Goal: Obtain resource: Obtain resource

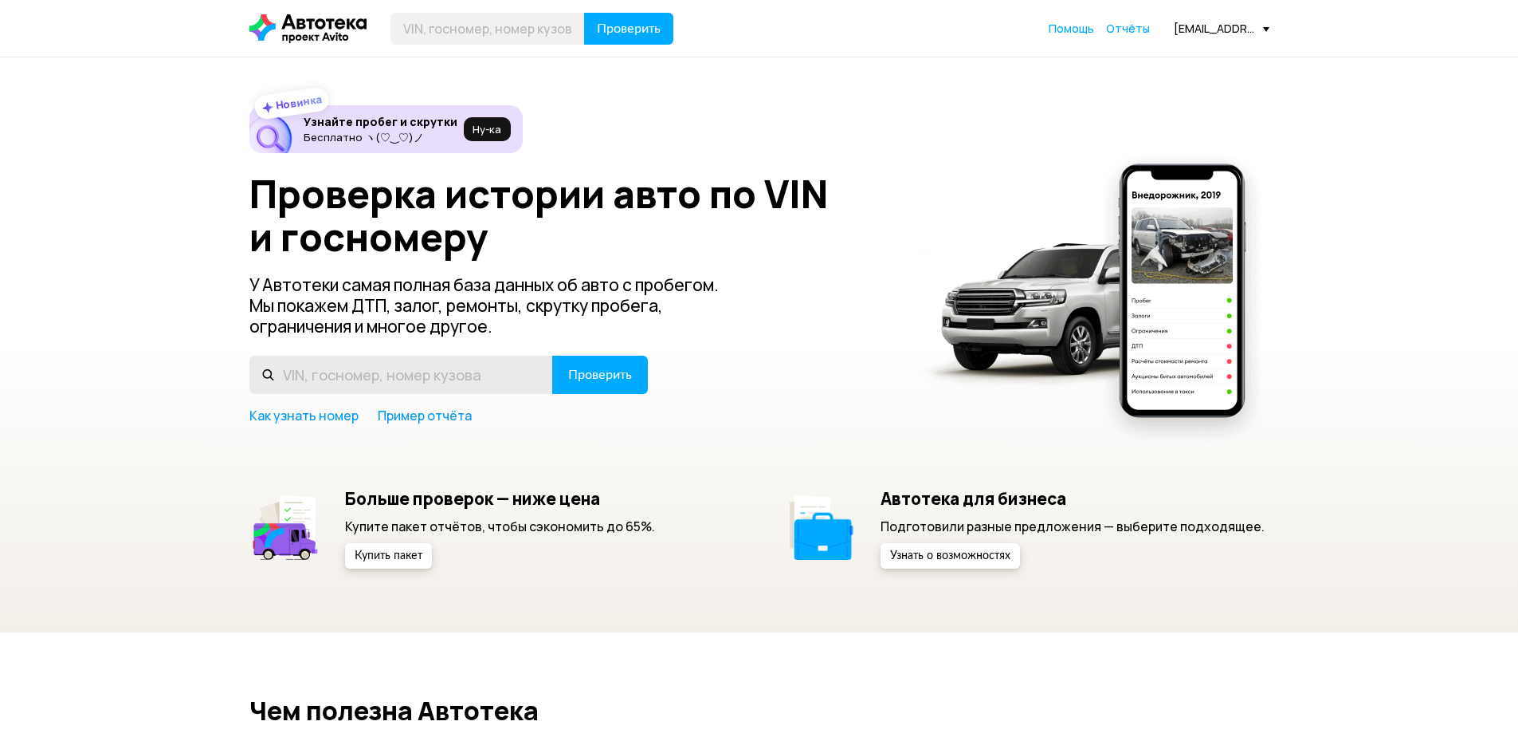
click at [440, 370] on input "text" at bounding box center [401, 374] width 304 height 38
type input "[US_VEHICLE_IDENTIFICATION_NUMBER]"
drag, startPoint x: 595, startPoint y: 345, endPoint x: 597, endPoint y: 368, distance: 23.2
click at [596, 348] on div "Проверка истории авто по VIN и госномеру У Автотеки самая полная база данных об…" at bounding box center [759, 298] width 1020 height 252
click at [597, 368] on span "Проверить" at bounding box center [600, 374] width 64 height 13
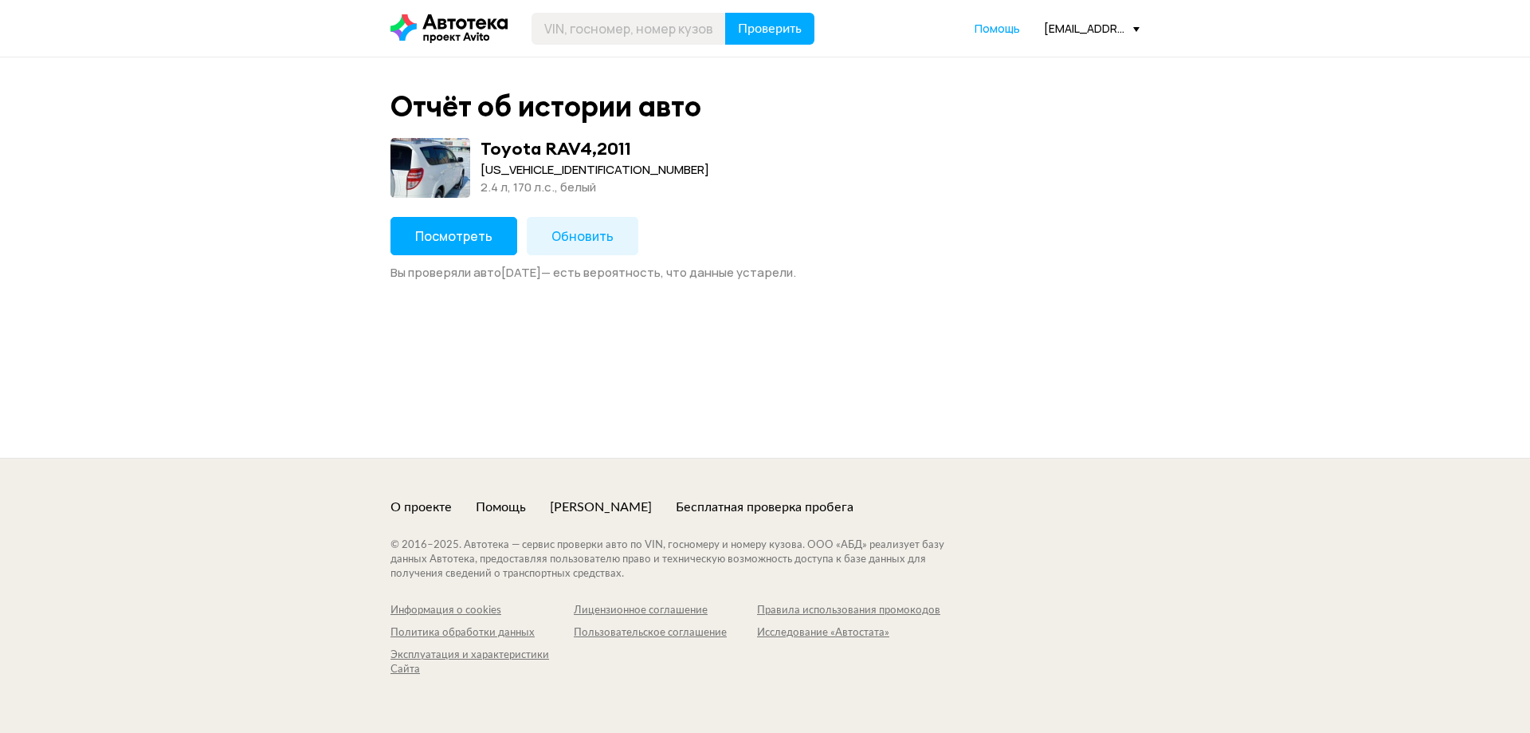
click at [544, 229] on button "Обновить" at bounding box center [583, 236] width 112 height 38
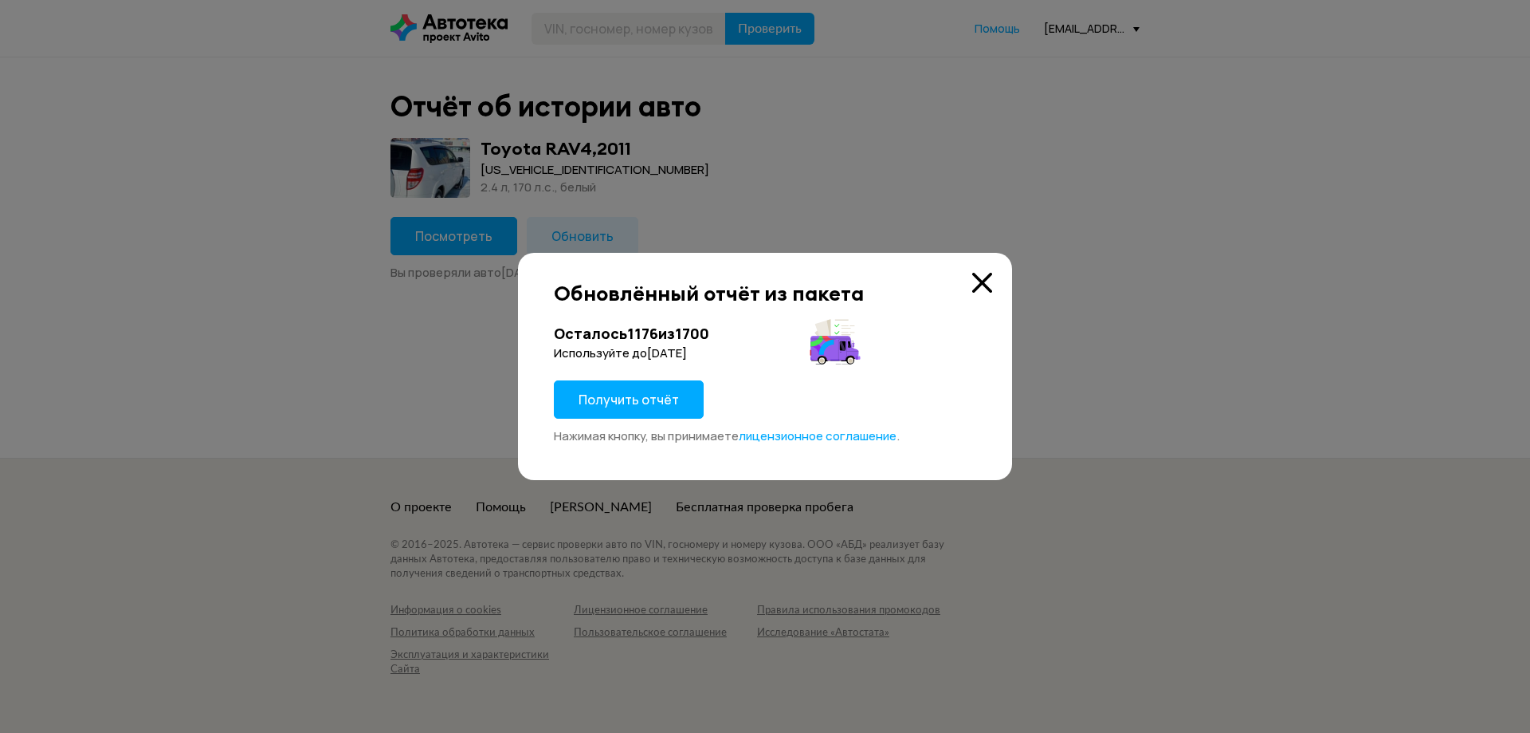
click at [633, 389] on button "Получить отчёт" at bounding box center [629, 399] width 150 height 38
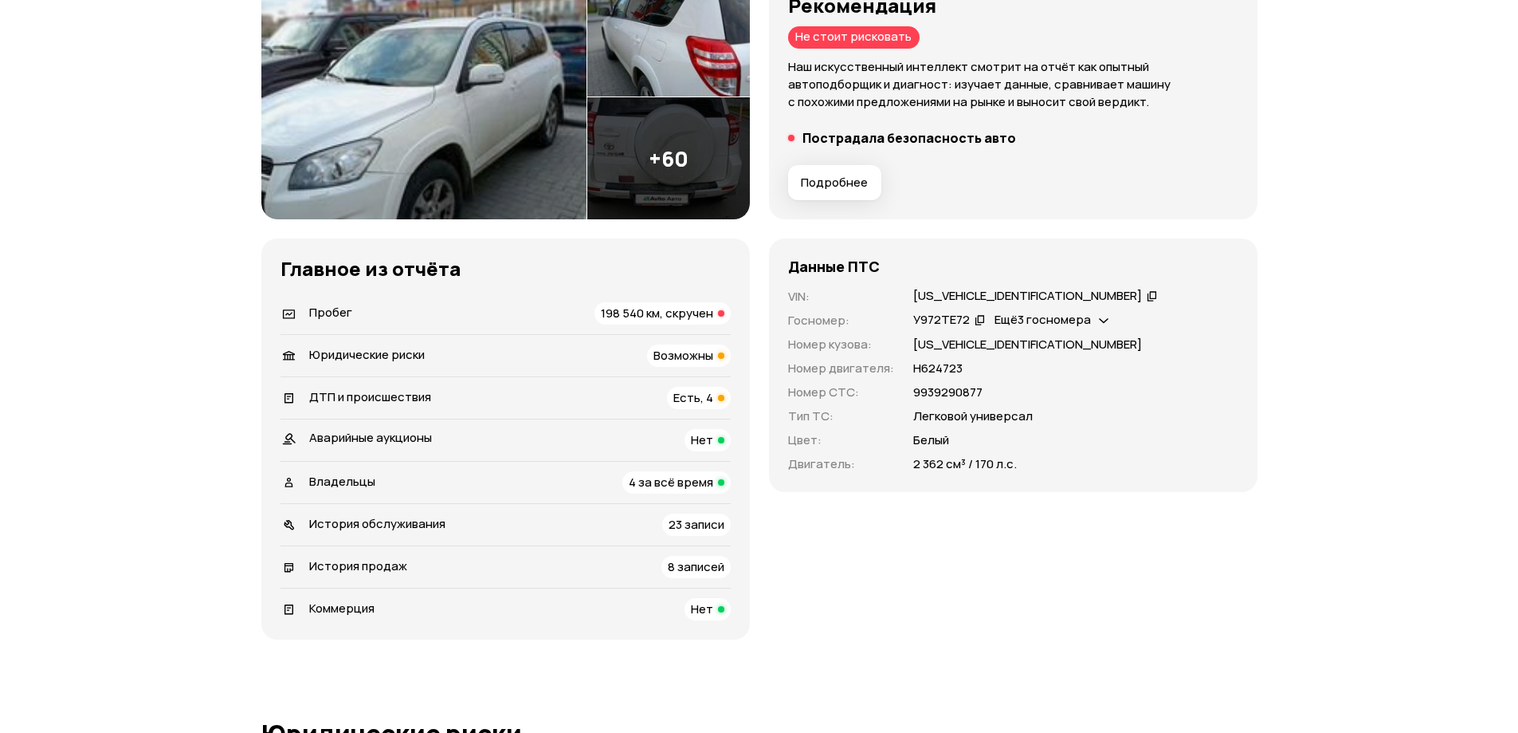
click at [666, 314] on span "198 540 км, скручен" at bounding box center [657, 312] width 112 height 17
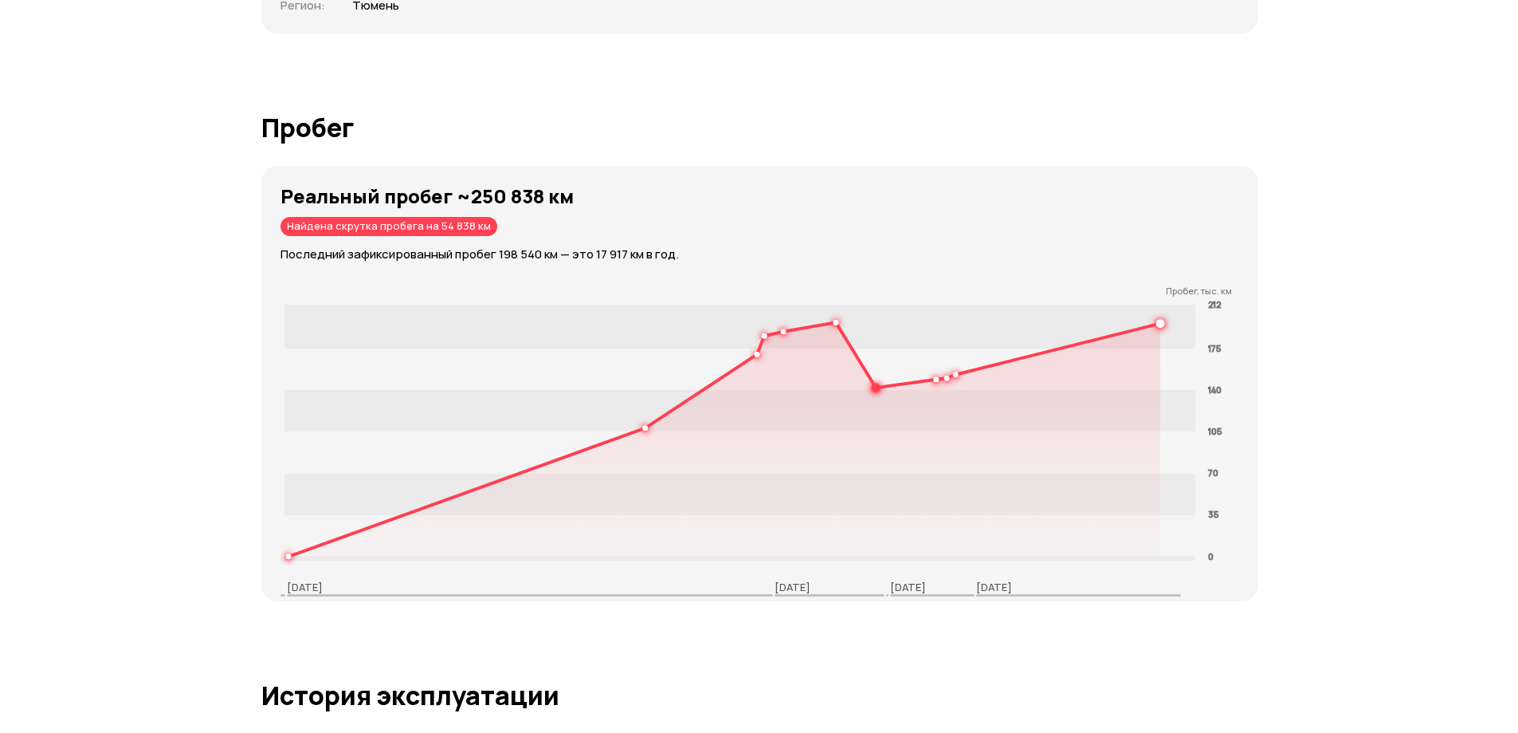
scroll to position [2217, 0]
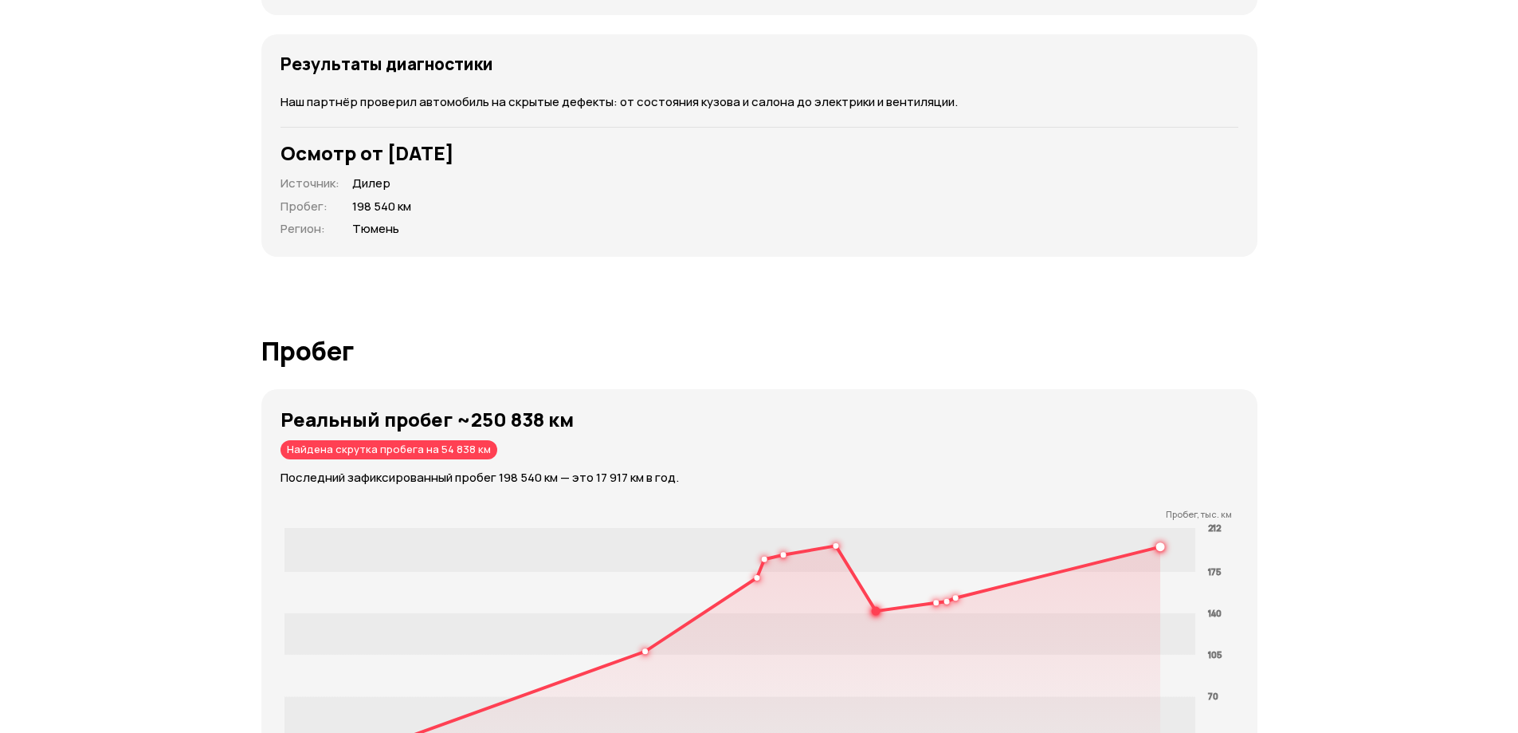
drag, startPoint x: 442, startPoint y: 430, endPoint x: 432, endPoint y: 428, distance: 10.6
click at [432, 440] on div "Найдена скрутка пробега на 54 838 км" at bounding box center [389, 449] width 217 height 19
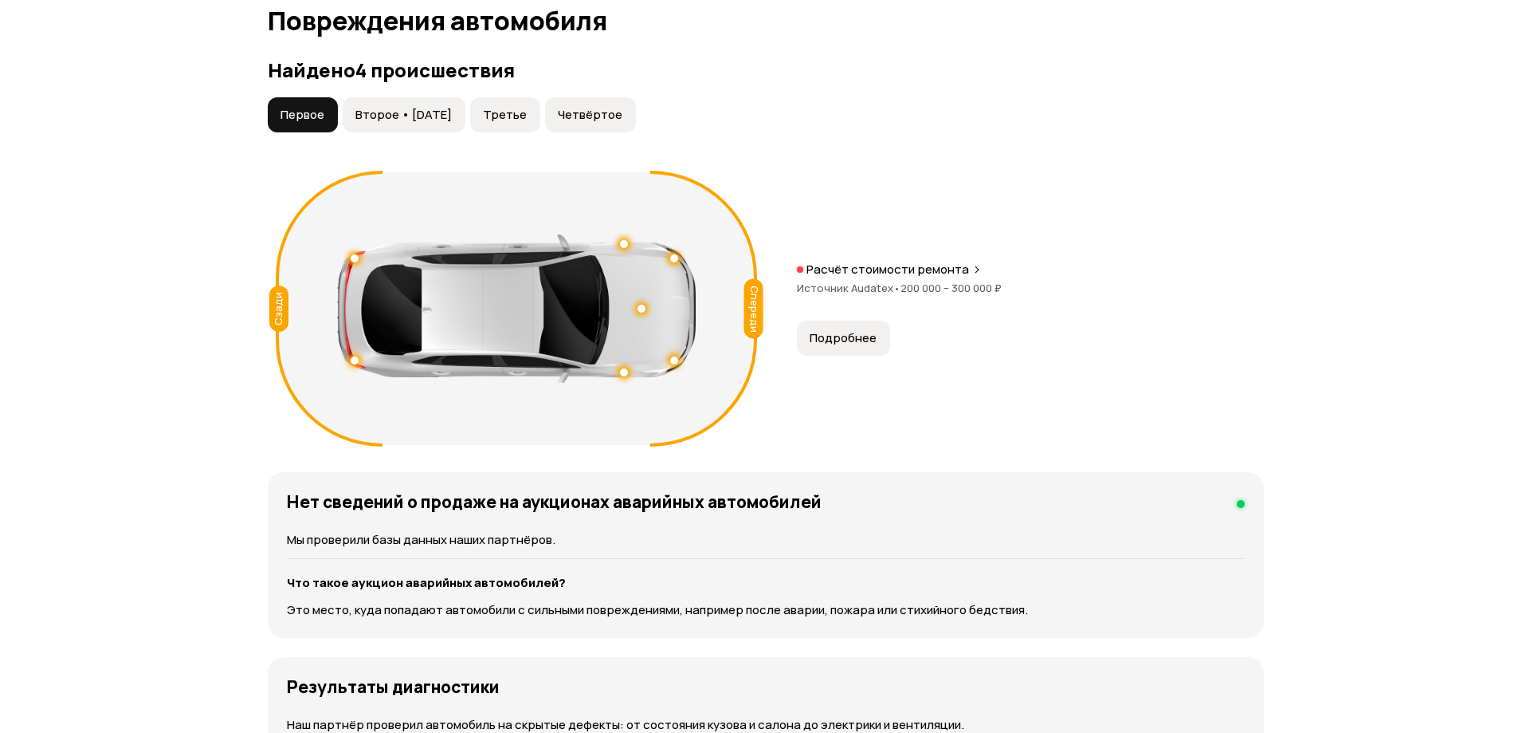
scroll to position [1580, 0]
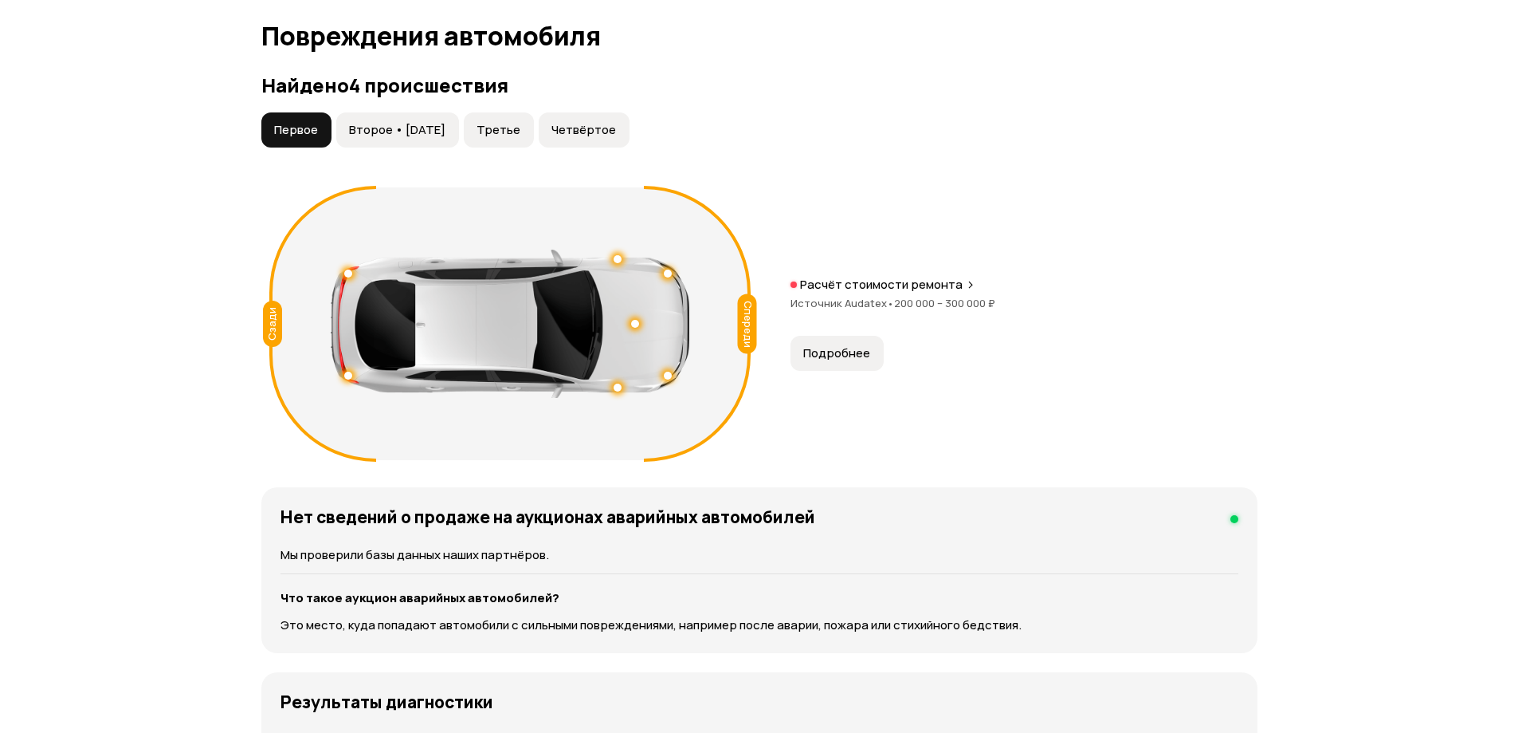
click at [824, 345] on span "Подробнее" at bounding box center [836, 353] width 67 height 16
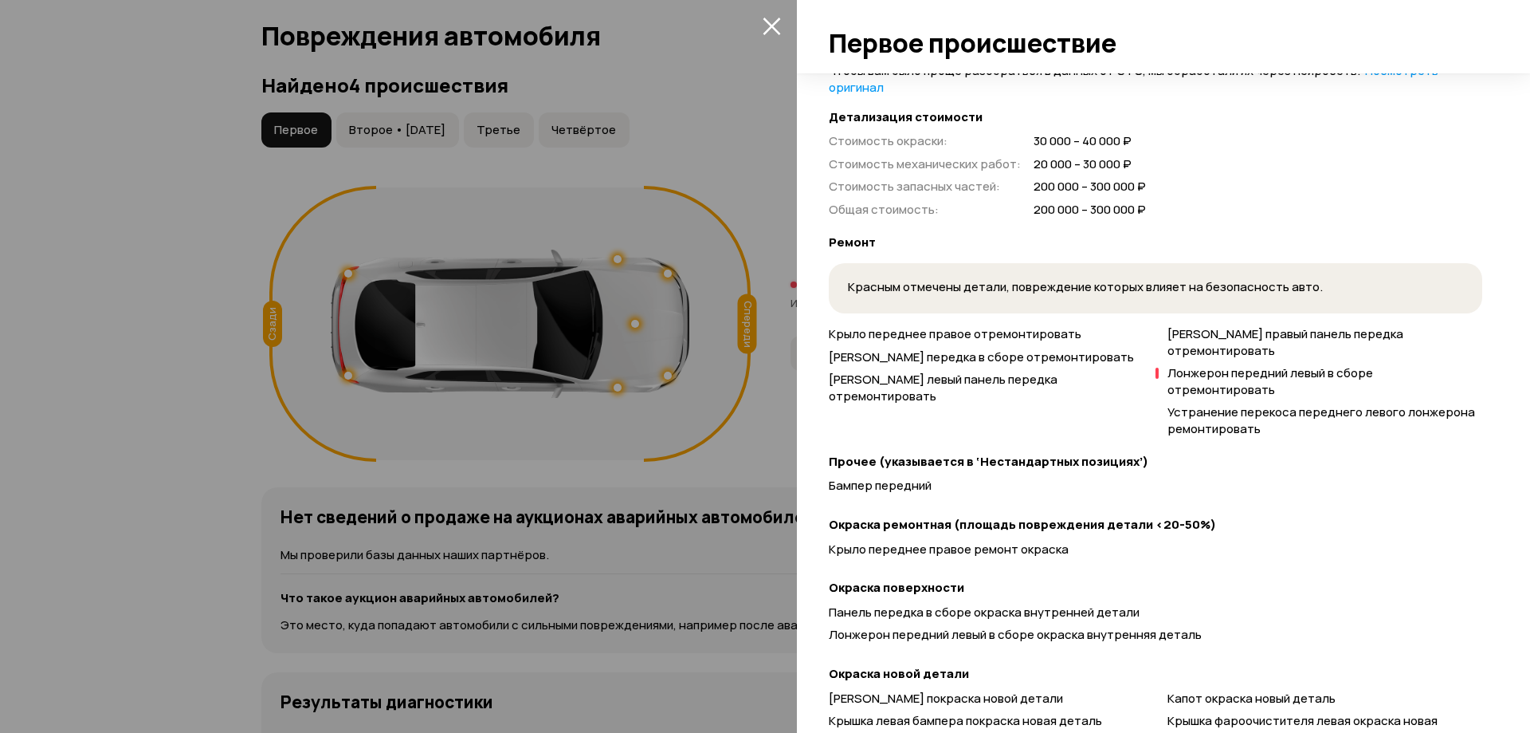
scroll to position [638, 0]
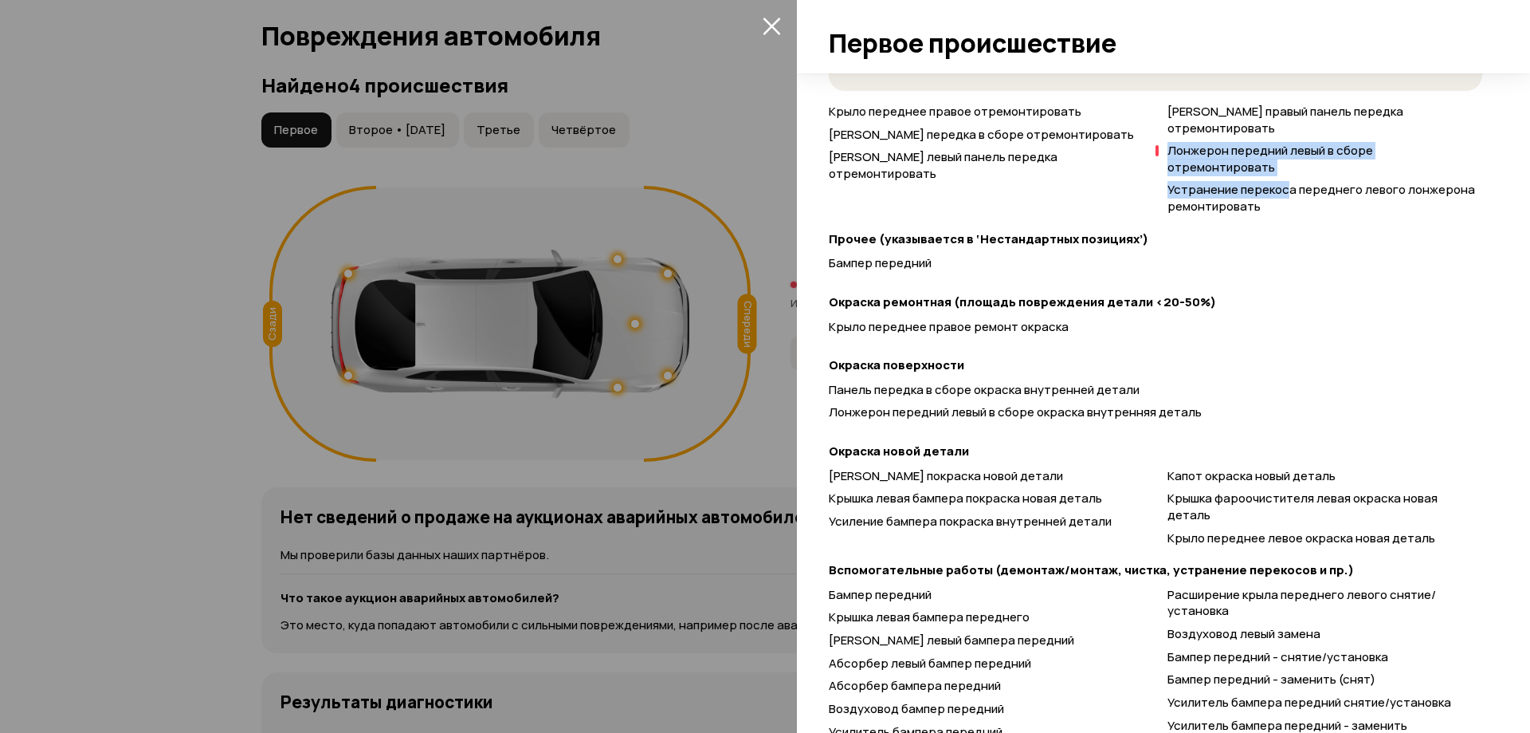
drag, startPoint x: 1152, startPoint y: 111, endPoint x: 1283, endPoint y: 141, distance: 134.2
click at [1283, 141] on div "Крыло переднее правое отремонтировать Панель передка в сборе отремонтировать Кр…" at bounding box center [1156, 160] width 654 height 112
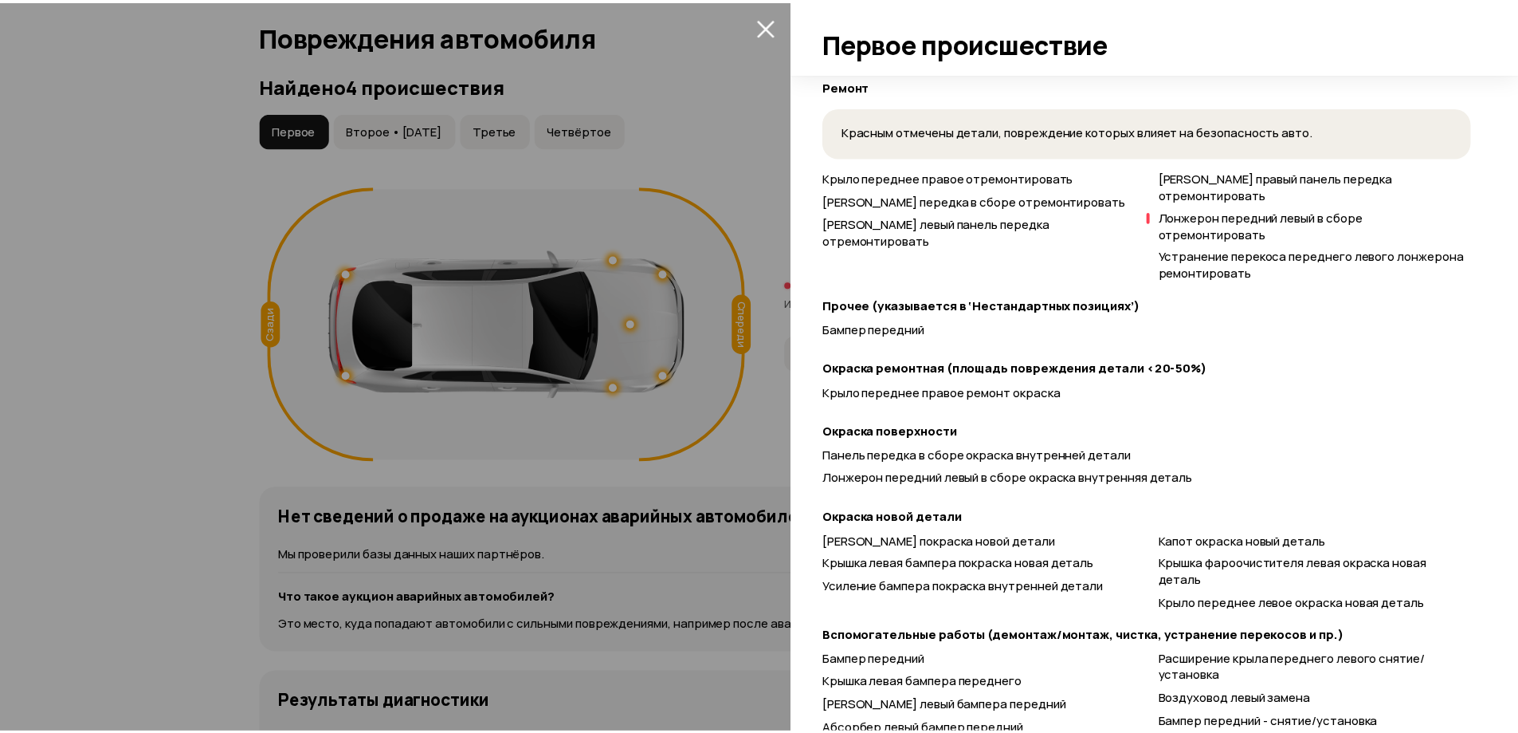
scroll to position [399, 0]
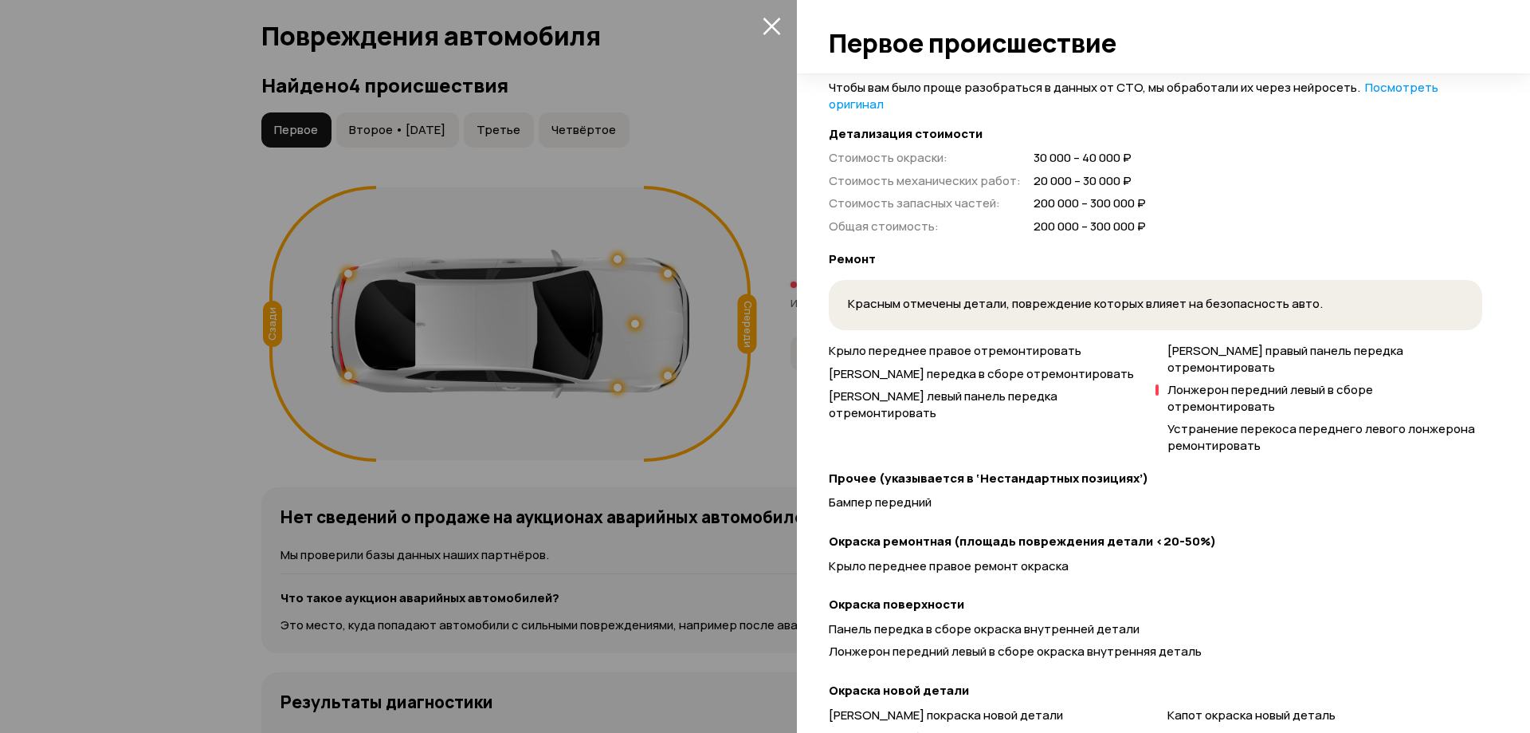
click at [760, 35] on span at bounding box center [772, 26] width 26 height 26
click at [767, 33] on icon "закрыть" at bounding box center [772, 26] width 18 height 18
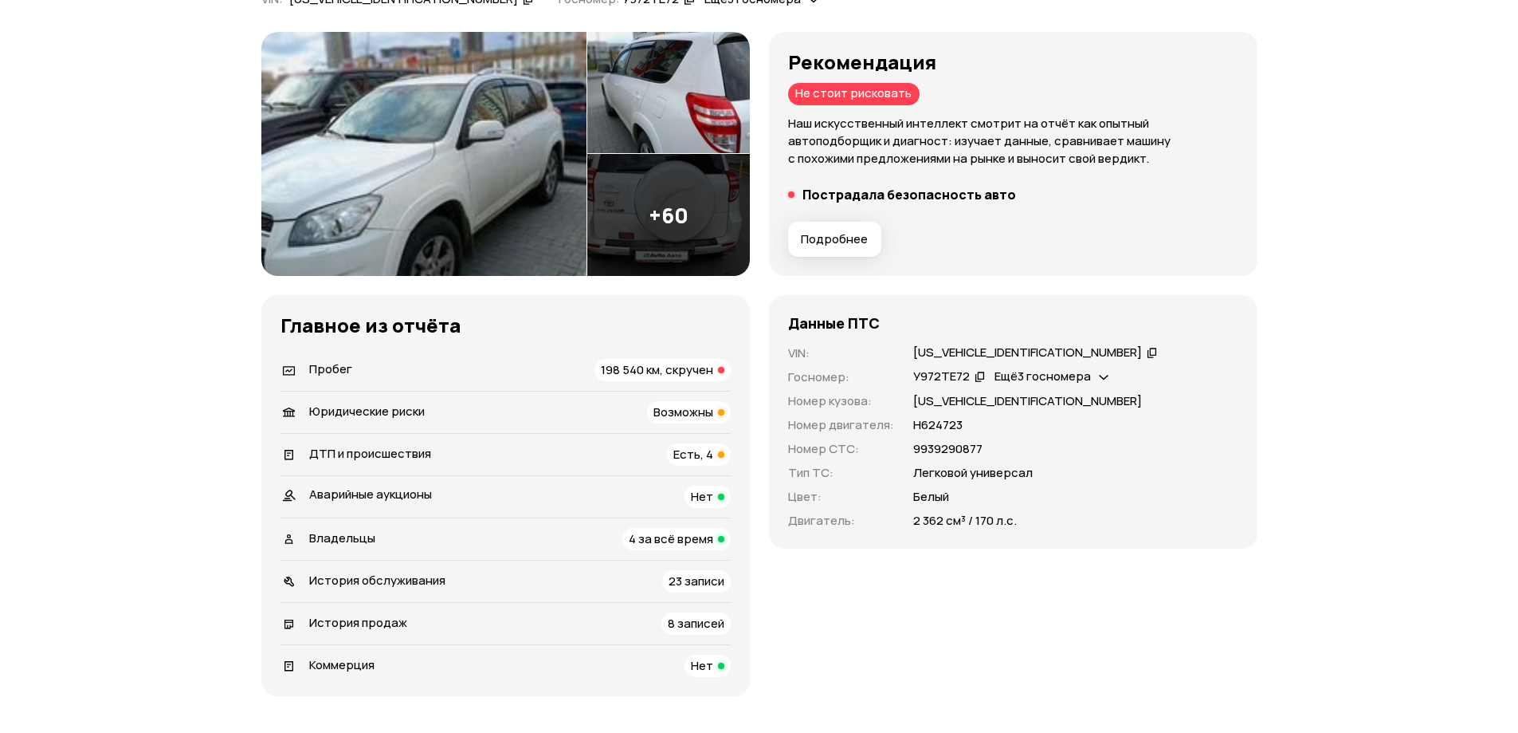
scroll to position [0, 0]
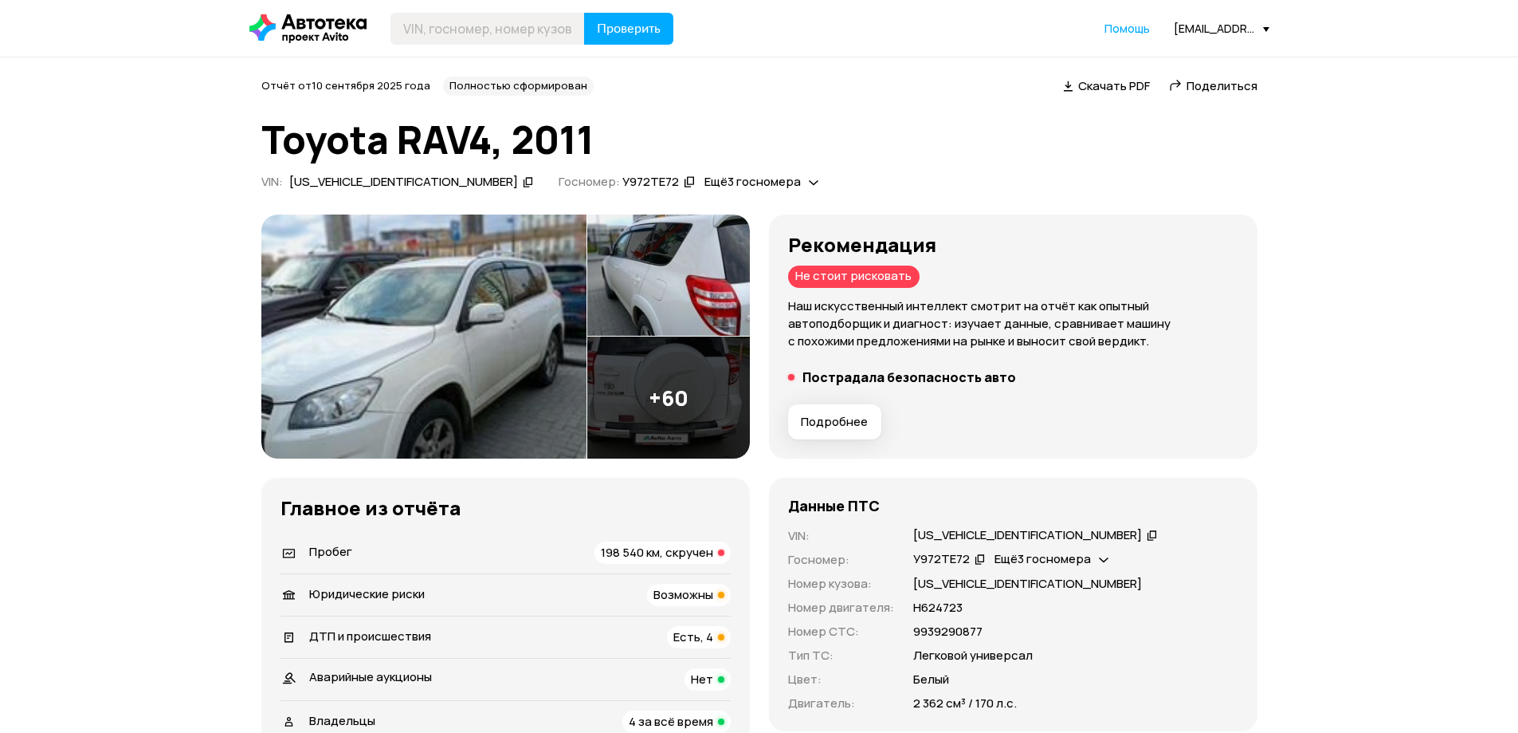
click at [1063, 87] on div "Скачать PDF" at bounding box center [1107, 86] width 92 height 17
